Goal: Task Accomplishment & Management: Manage account settings

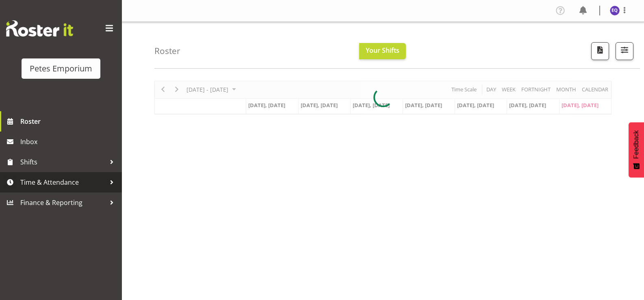
click at [83, 183] on span "Time & Attendance" at bounding box center [62, 182] width 85 height 12
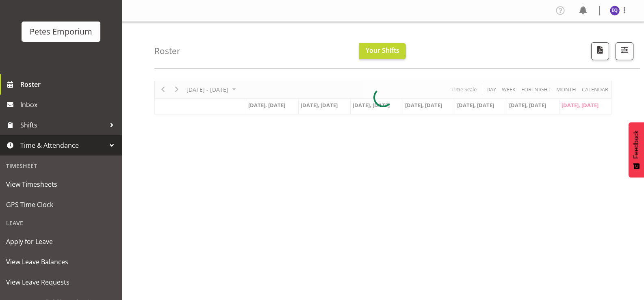
scroll to position [72, 0]
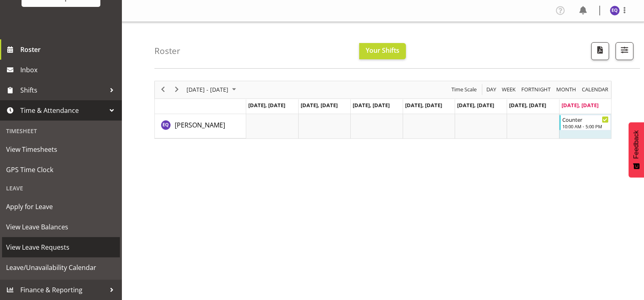
click at [40, 251] on span "View Leave Requests" at bounding box center [61, 247] width 110 height 12
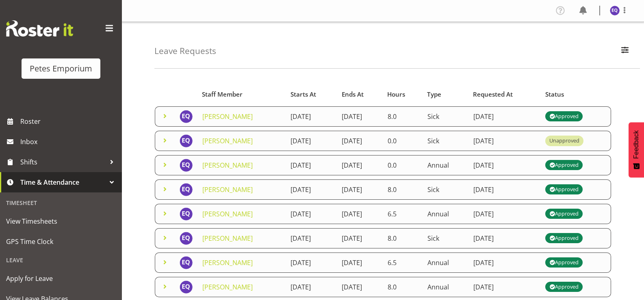
scroll to position [41, 0]
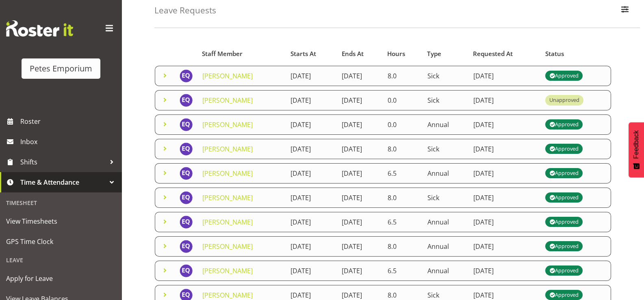
click at [347, 120] on td "[DATE]" at bounding box center [360, 125] width 46 height 20
click at [164, 123] on span at bounding box center [165, 124] width 10 height 10
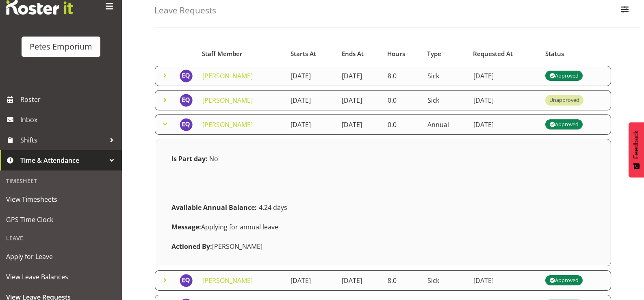
scroll to position [72, 0]
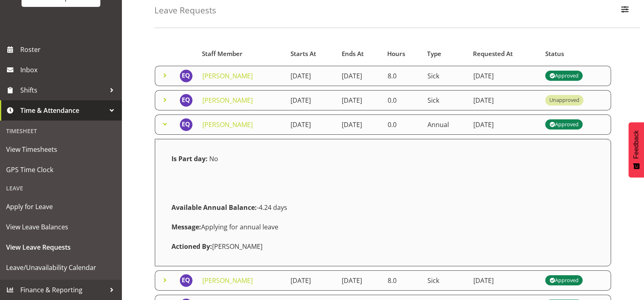
click at [164, 124] on span at bounding box center [165, 124] width 10 height 10
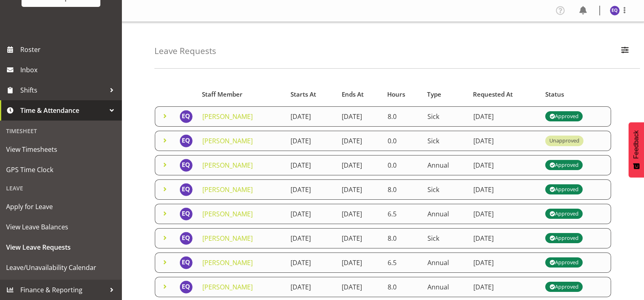
scroll to position [0, 0]
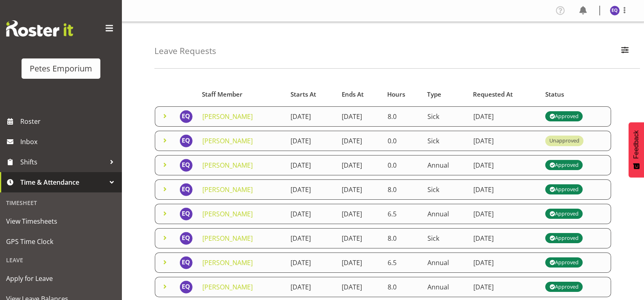
click at [103, 28] on span at bounding box center [109, 28] width 13 height 13
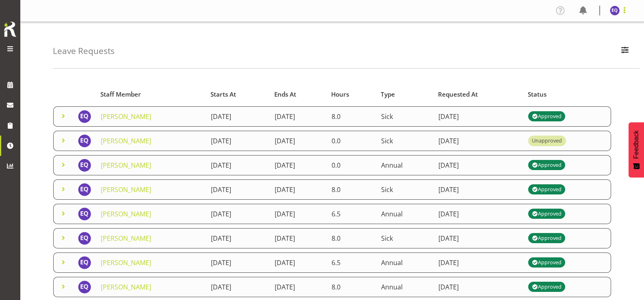
click at [624, 14] on span at bounding box center [624, 10] width 10 height 10
click at [590, 44] on link "Log Out" at bounding box center [590, 42] width 78 height 15
